Goal: Transaction & Acquisition: Subscribe to service/newsletter

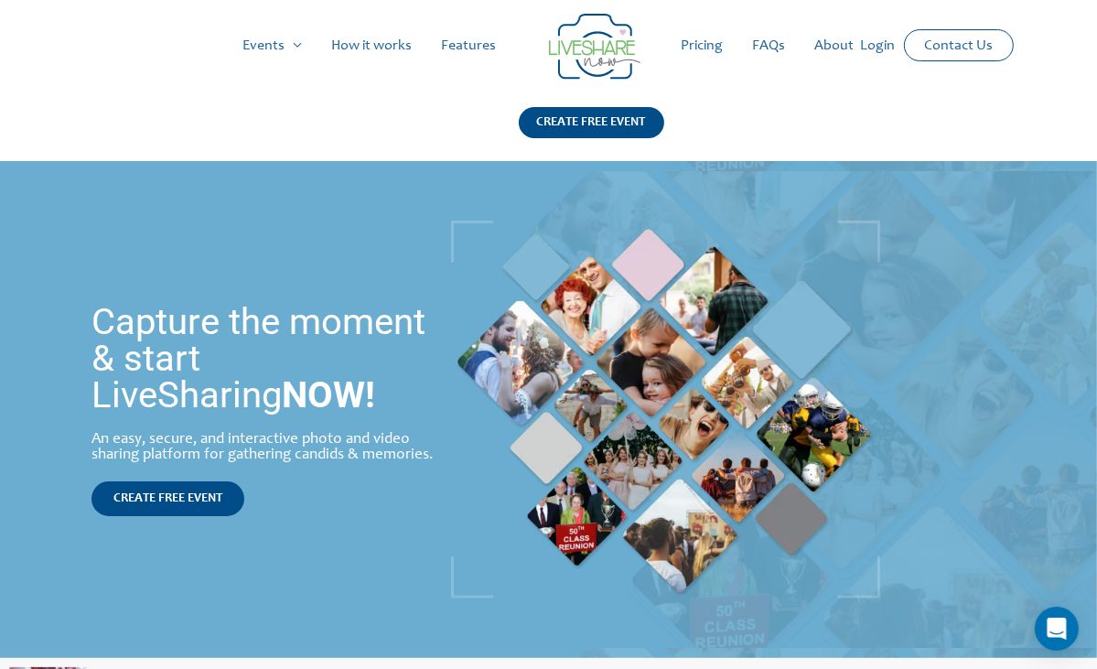
click at [699, 43] on link "Pricing" at bounding box center [702, 45] width 71 height 59
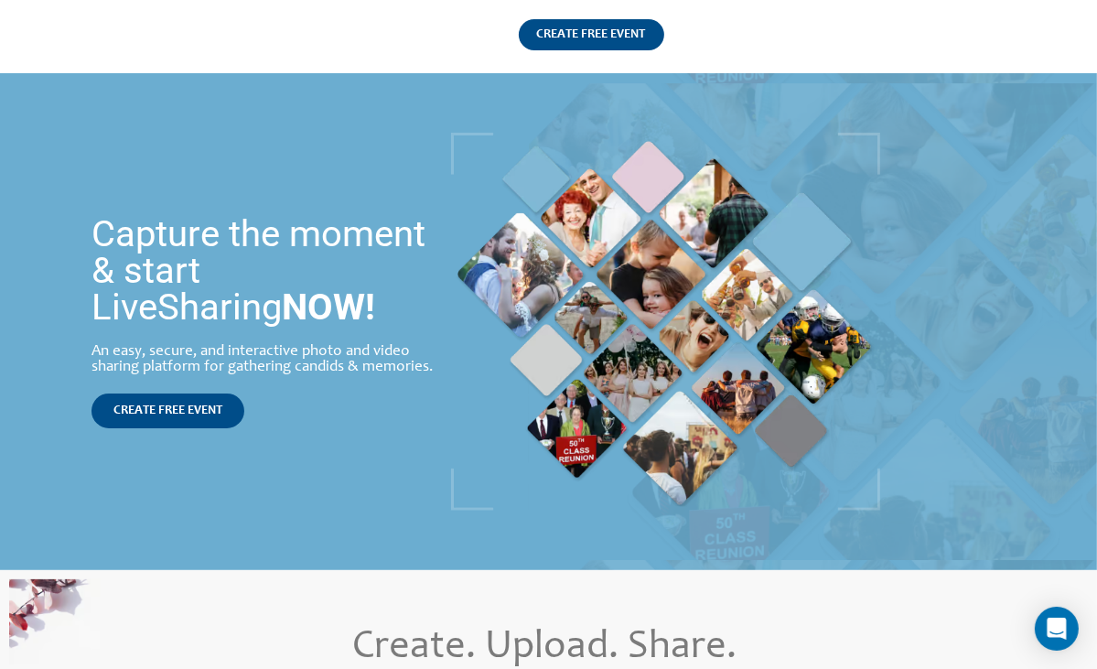
scroll to position [92, 0]
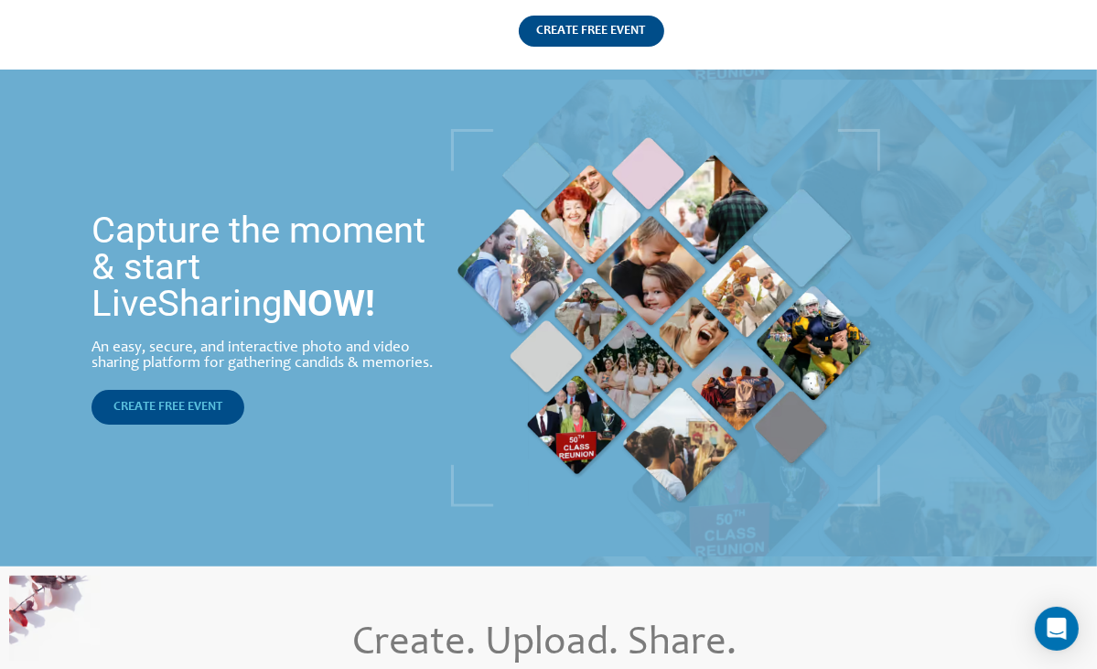
click at [172, 395] on link "CREATE FREE EVENT" at bounding box center [168, 407] width 153 height 35
